Goal: Information Seeking & Learning: Compare options

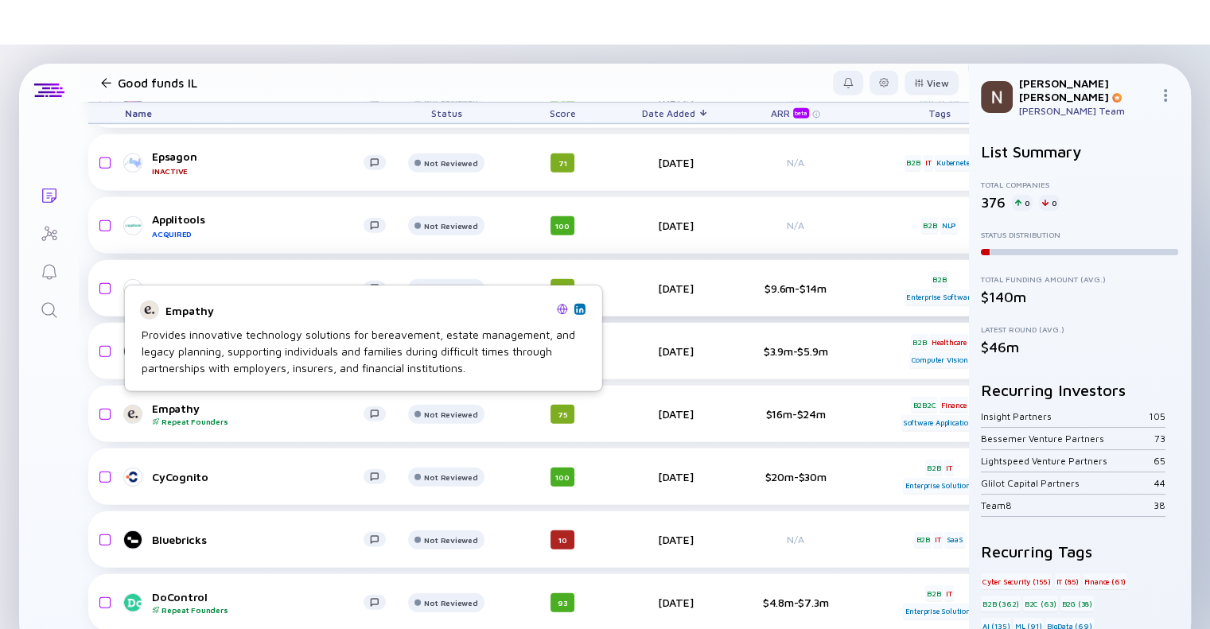
scroll to position [4134, 3]
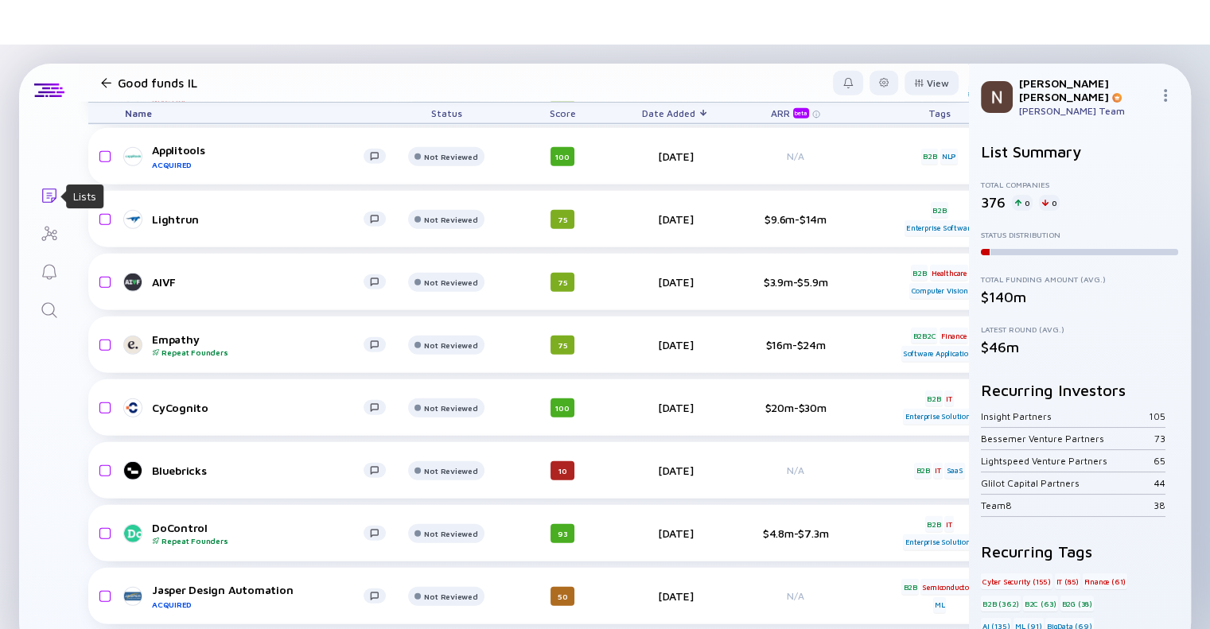
click at [45, 194] on icon "Lists" at bounding box center [49, 195] width 19 height 19
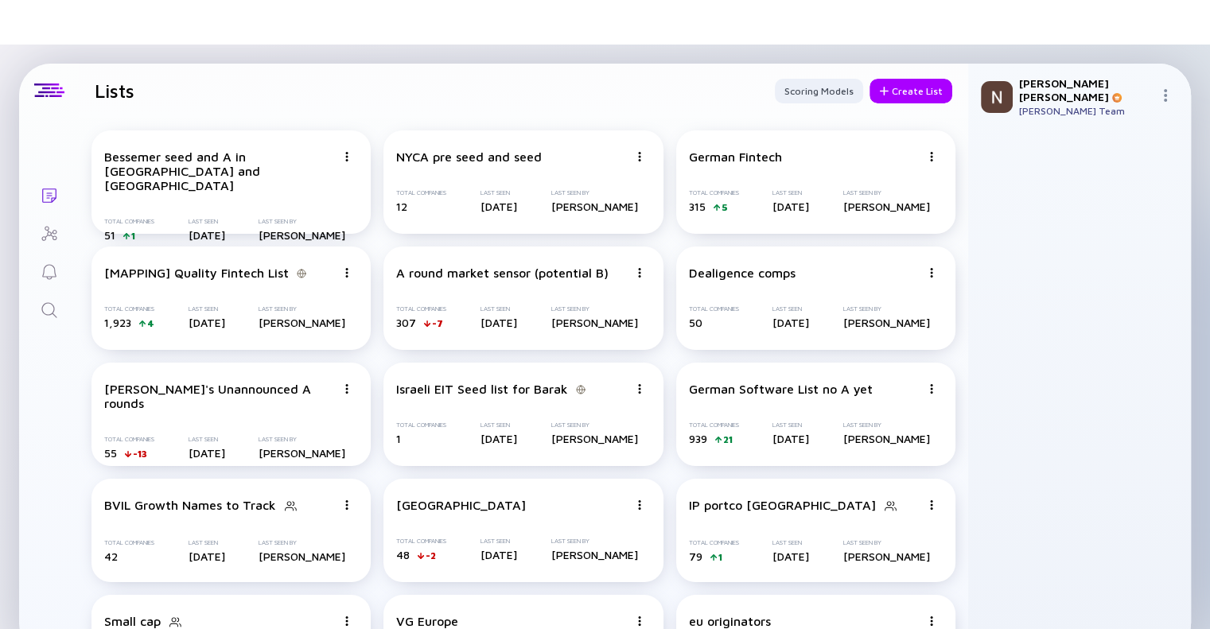
click at [41, 318] on icon "Search" at bounding box center [49, 310] width 19 height 19
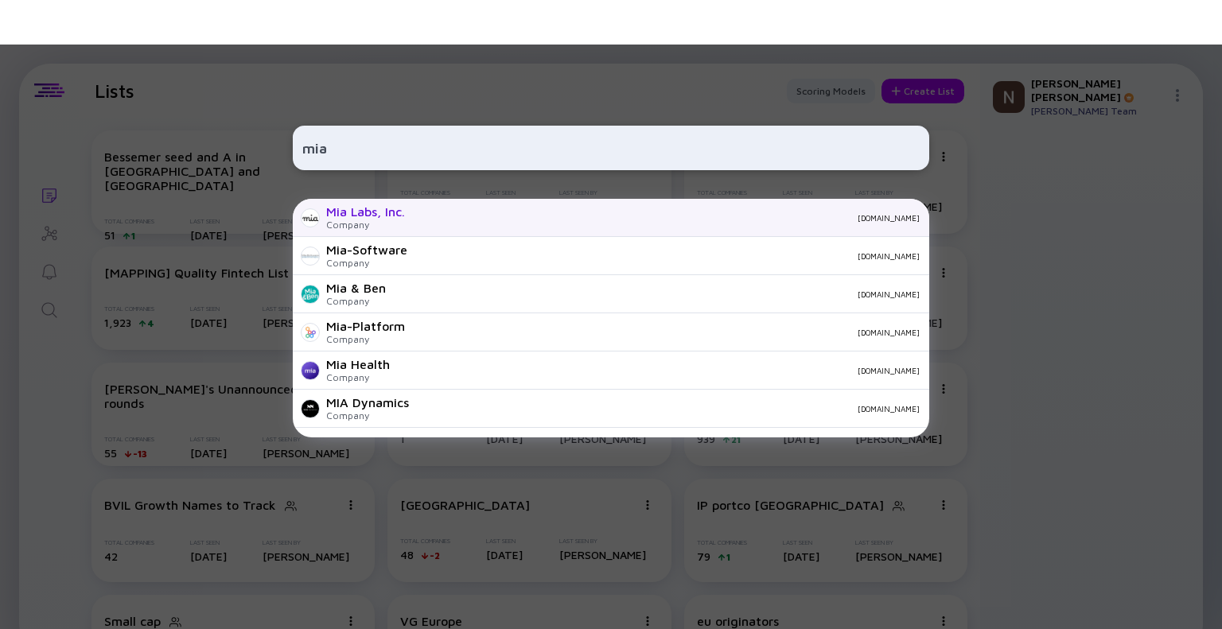
type input "mia"
click at [460, 227] on div "Mia Labs, Inc. Company [DOMAIN_NAME]" at bounding box center [611, 218] width 636 height 38
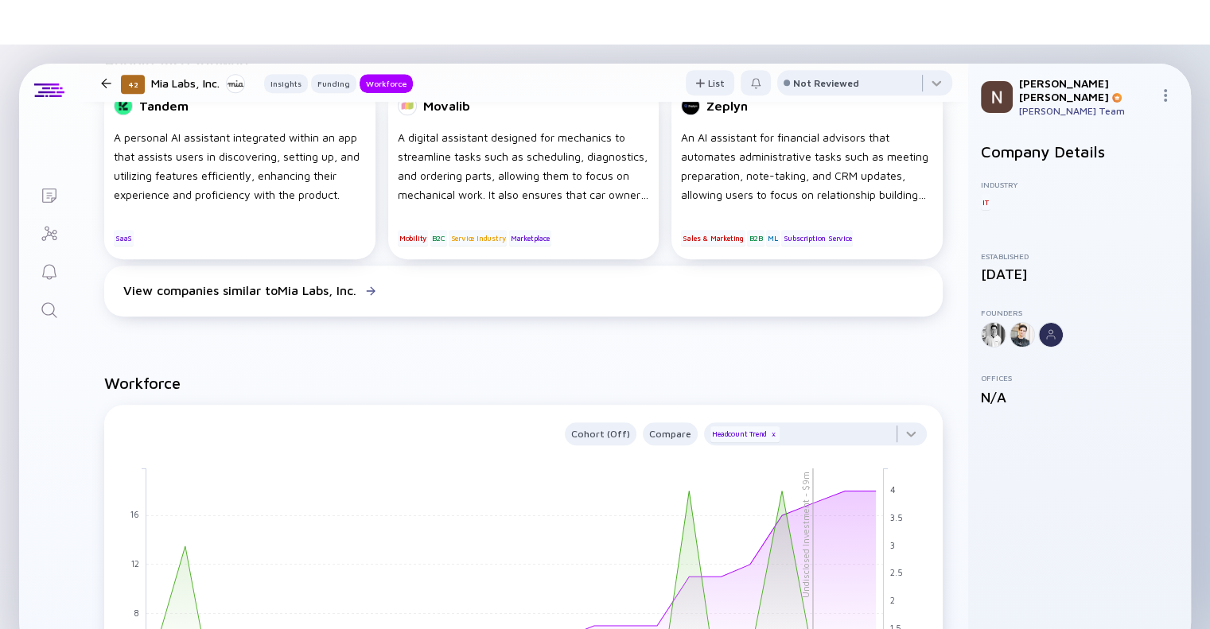
scroll to position [902, 0]
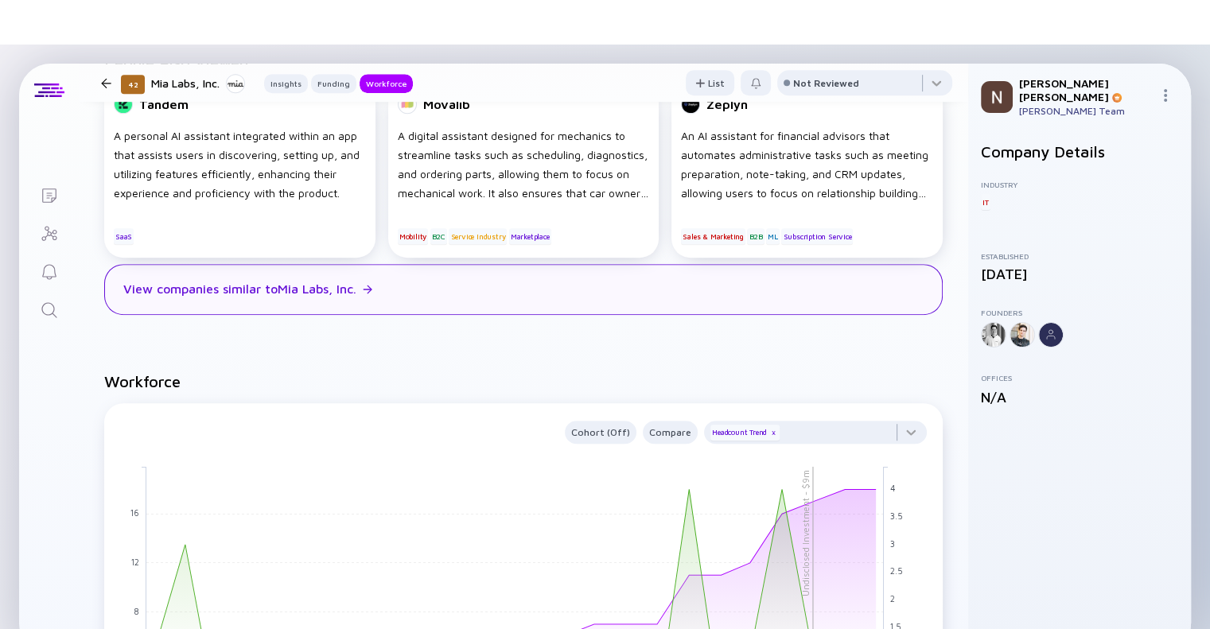
click at [293, 292] on div "View companies similar to Mia Labs, Inc." at bounding box center [239, 289] width 233 height 14
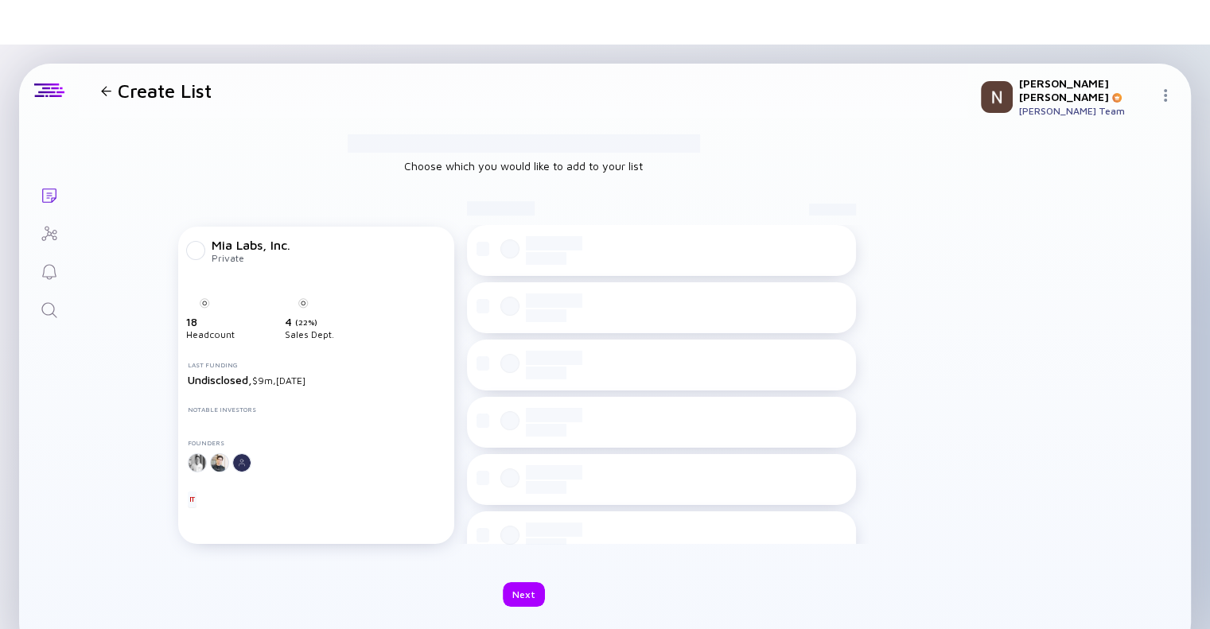
checkbox input "true"
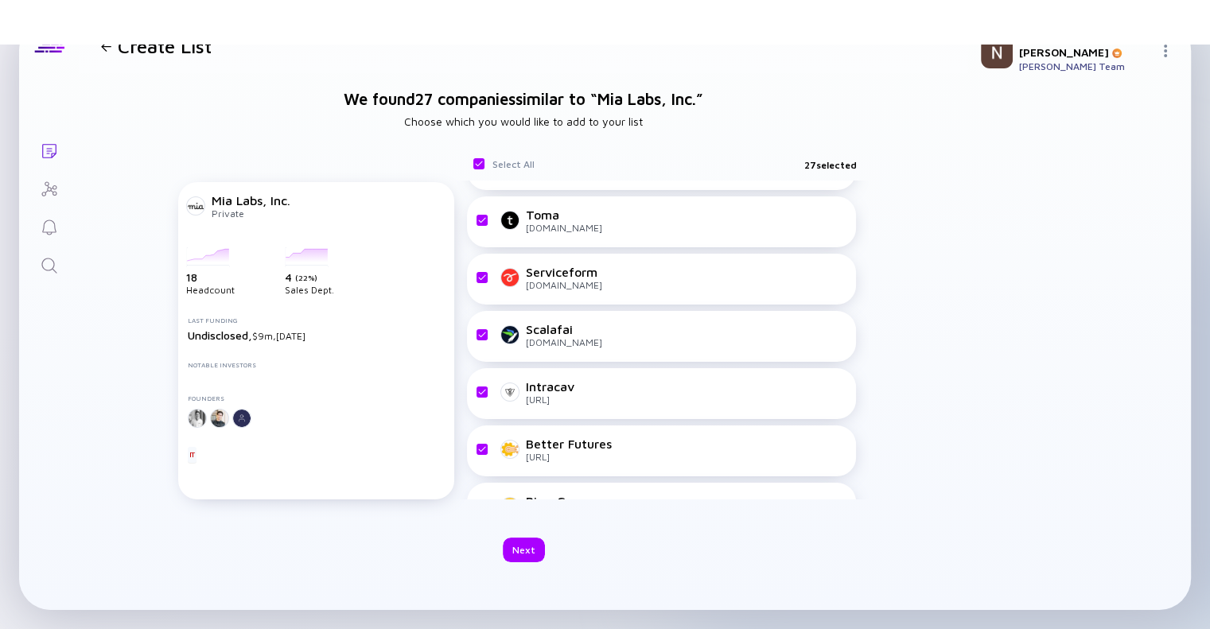
scroll to position [1225, 0]
